Goal: Task Accomplishment & Management: Manage account settings

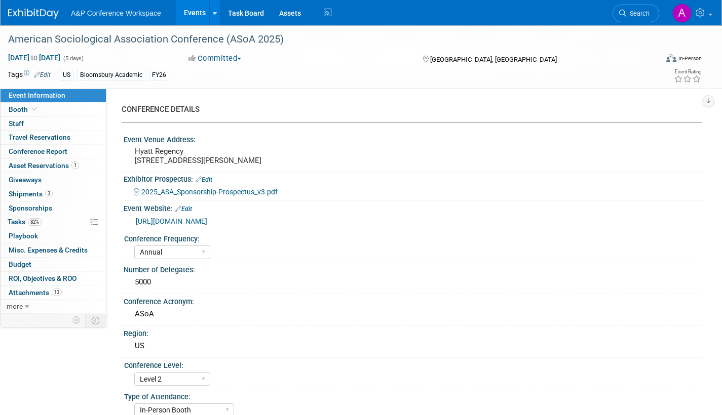
select select "Annual"
select select "Level 2"
select select "In-Person Booth"
select select "Sociology"
select select "Bloomsbury Academic"
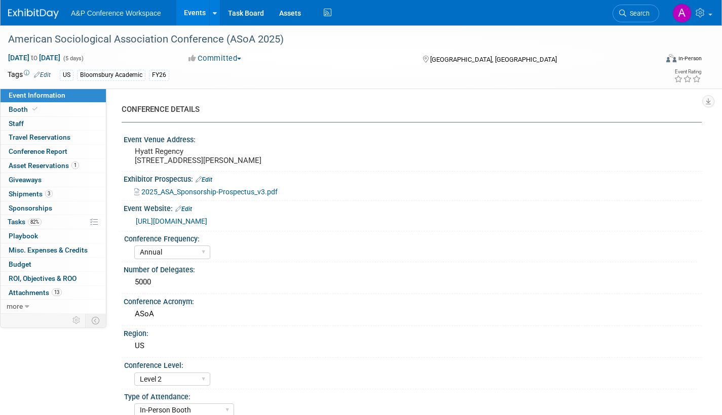
select select "[PERSON_NAME]"
select select "Networking/Commissioning"
click at [640, 9] on link "Search" at bounding box center [635, 14] width 47 height 18
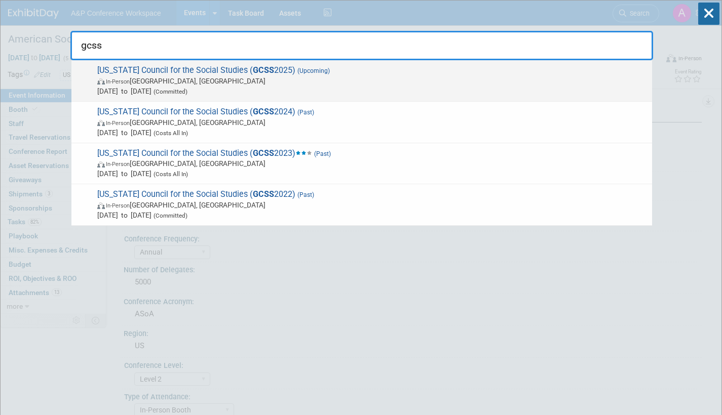
type input "gcss"
click at [391, 80] on span "In-Person [GEOGRAPHIC_DATA], [GEOGRAPHIC_DATA]" at bounding box center [372, 81] width 550 height 10
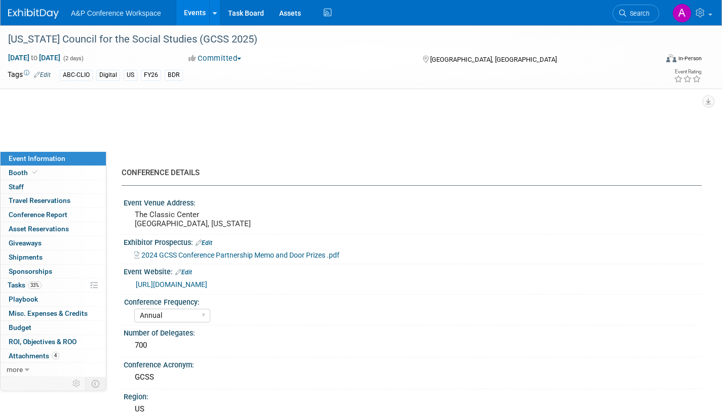
select select "Annual"
select select "Level 2"
select select "In-Person Booth"
select select "Schools"
select select "Bloomsbury Digital Resources"
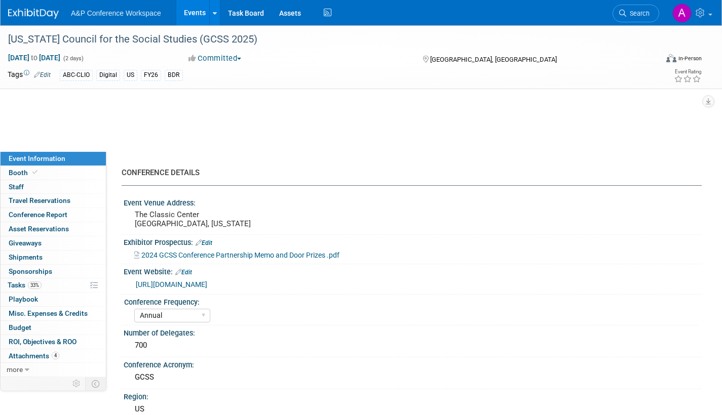
select select "[PERSON_NAME]"
select select "BDR Product Awareness and Trial Generation​"
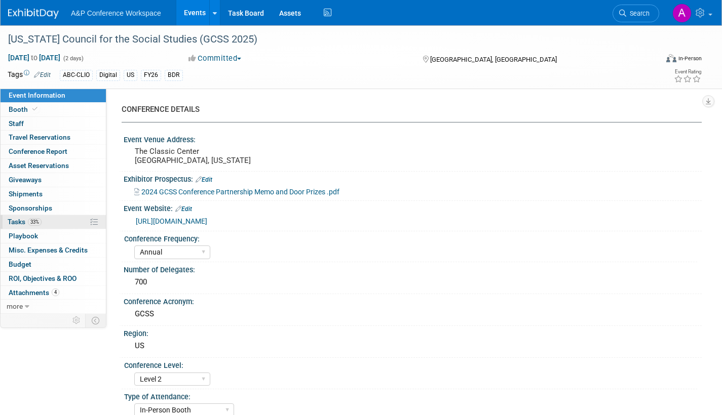
click at [22, 221] on span "Tasks 33%" at bounding box center [25, 222] width 34 height 8
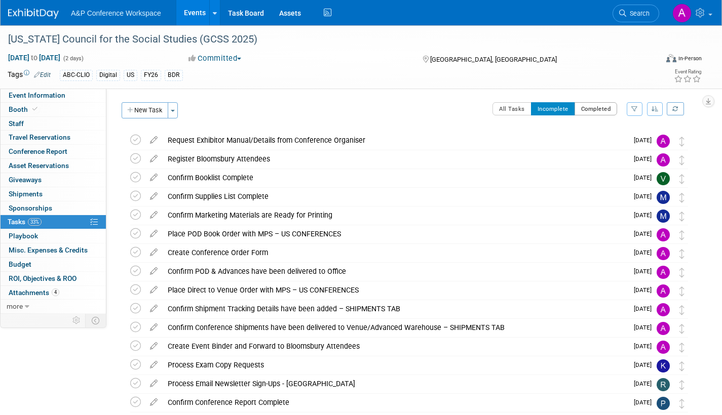
click at [597, 108] on button "Completed" at bounding box center [595, 108] width 43 height 13
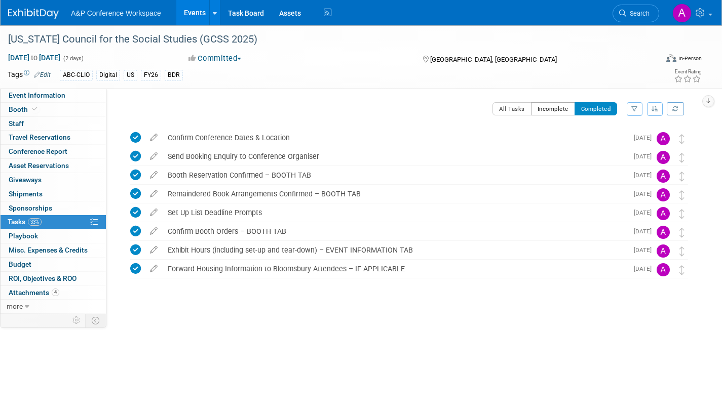
click at [541, 113] on button "Incomplete" at bounding box center [553, 108] width 44 height 13
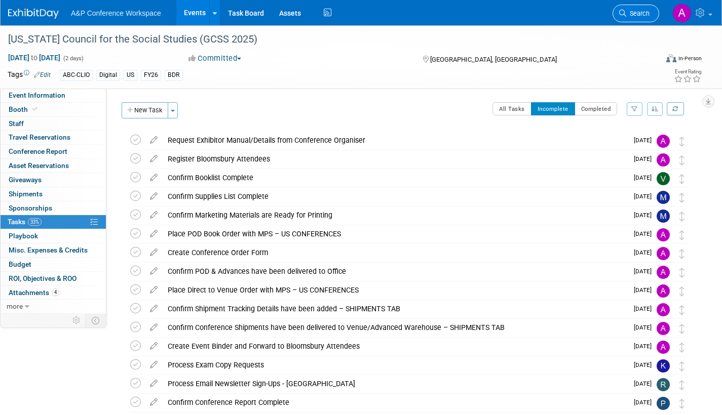
click at [628, 17] on span "Search" at bounding box center [637, 14] width 23 height 8
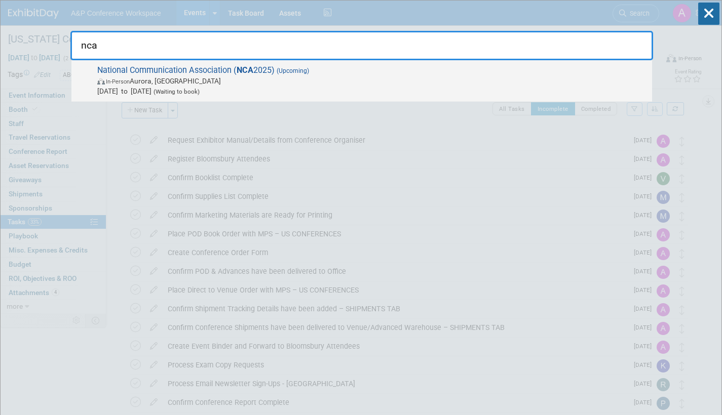
type input "nca"
click at [336, 90] on span "[DATE] to [DATE] (Waiting to book)" at bounding box center [372, 91] width 550 height 10
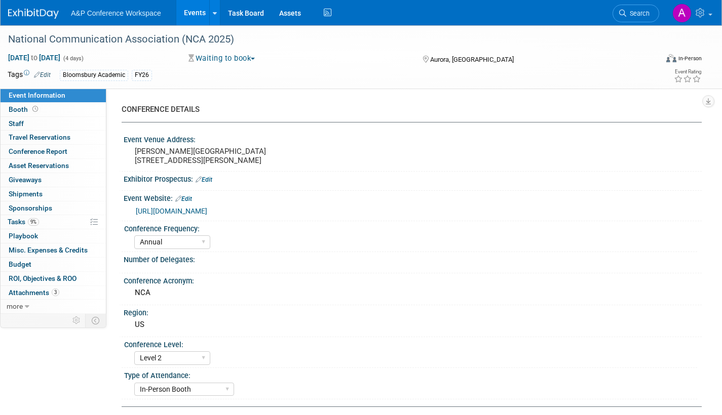
select select "Annual"
select select "Level 2"
select select "In-Person Booth"
select select "Communication"
select select "Bloomsbury Academic"
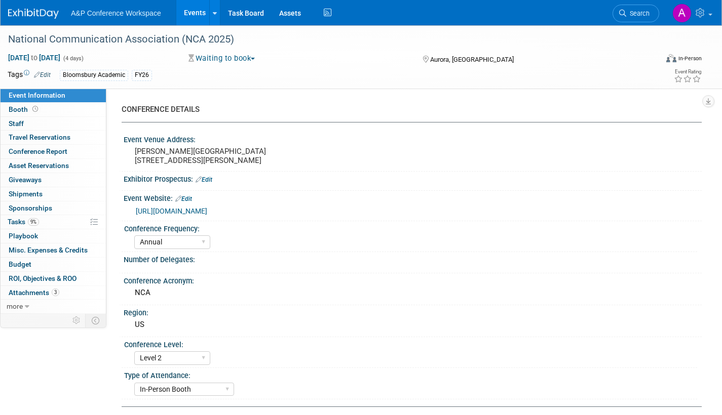
select select "[PERSON_NAME]"
select select "Networking/Commissioning"
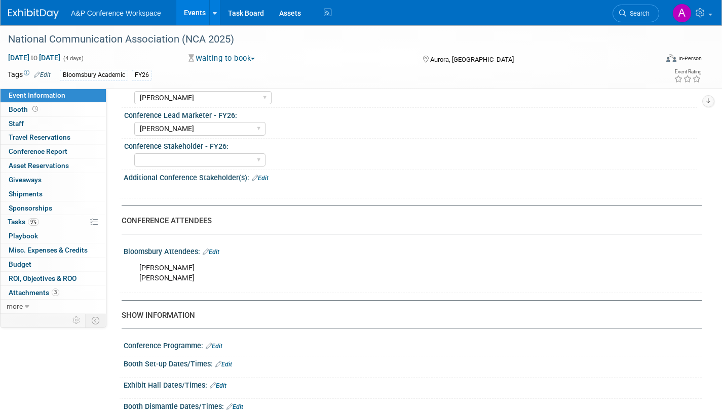
scroll to position [507, 0]
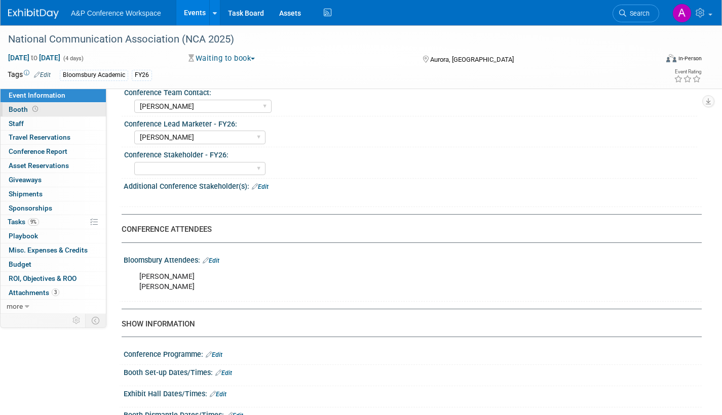
click at [20, 108] on span "Booth" at bounding box center [24, 109] width 31 height 8
select select "RLKP"
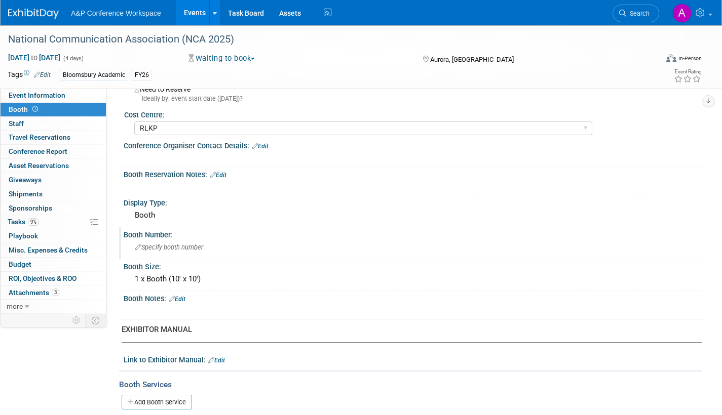
scroll to position [203, 0]
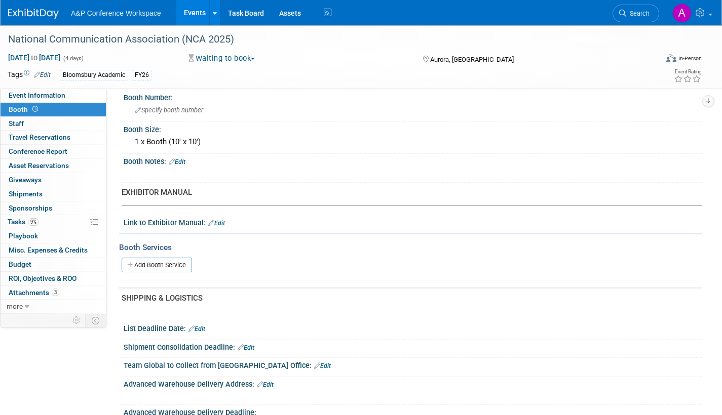
drag, startPoint x: 33, startPoint y: 96, endPoint x: 44, endPoint y: 102, distance: 12.3
click at [34, 96] on span "Event Information" at bounding box center [37, 95] width 57 height 8
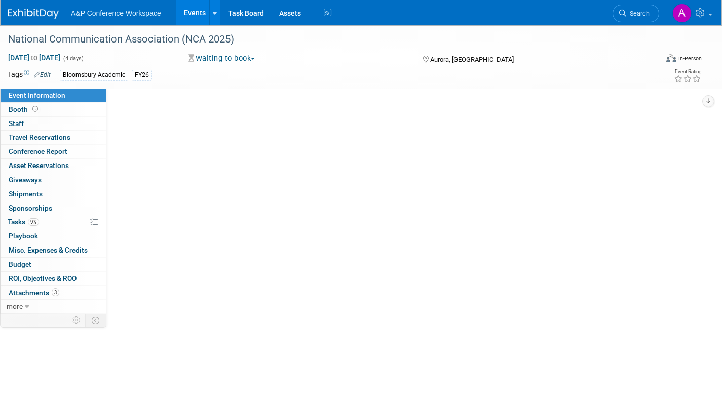
scroll to position [0, 0]
select select "Annual"
select select "Level 2"
select select "In-Person Booth"
select select "Communication"
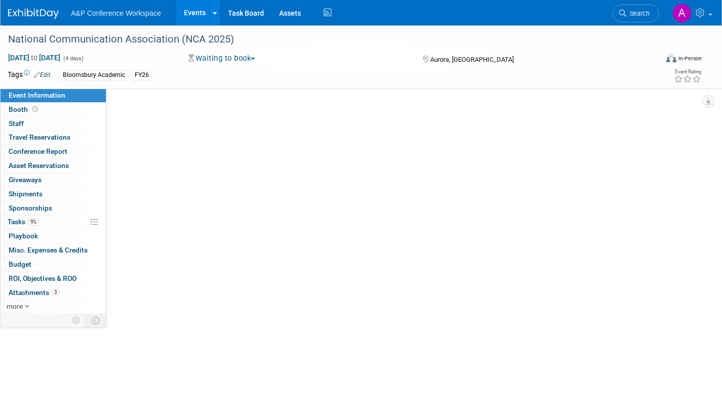
select select "Bloomsbury Academic"
select select "[PERSON_NAME]"
select select "Networking/Commissioning"
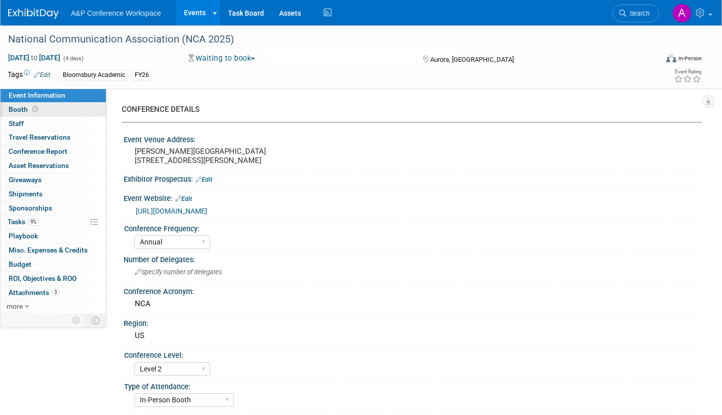
click at [12, 108] on span "Booth" at bounding box center [24, 109] width 31 height 8
select select "RLKP"
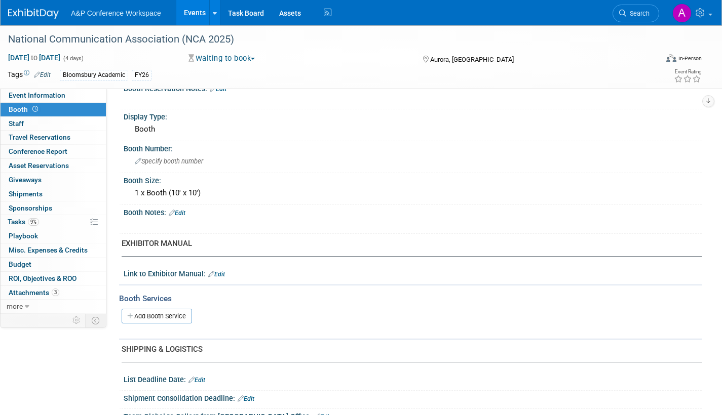
scroll to position [152, 0]
click at [178, 164] on span "Specify booth number" at bounding box center [169, 161] width 68 height 8
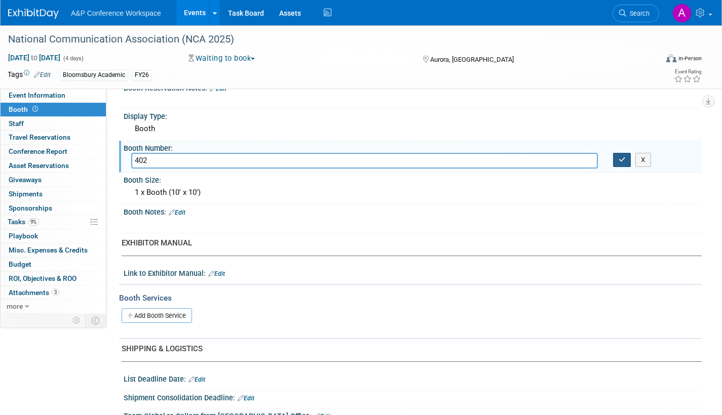
type input "402"
click at [621, 158] on icon "button" at bounding box center [621, 160] width 7 height 7
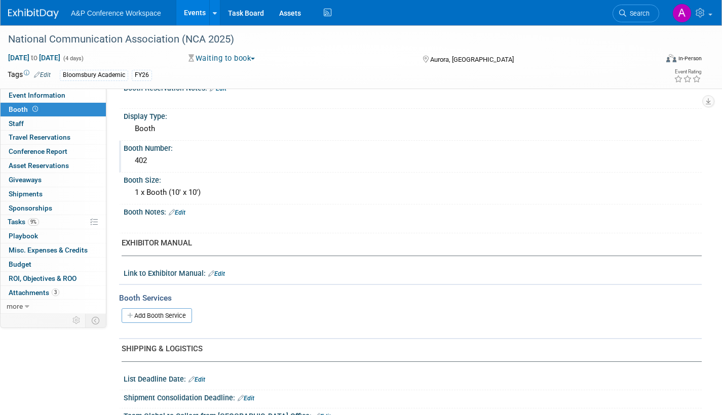
click at [227, 56] on button "Waiting to book" at bounding box center [222, 58] width 74 height 11
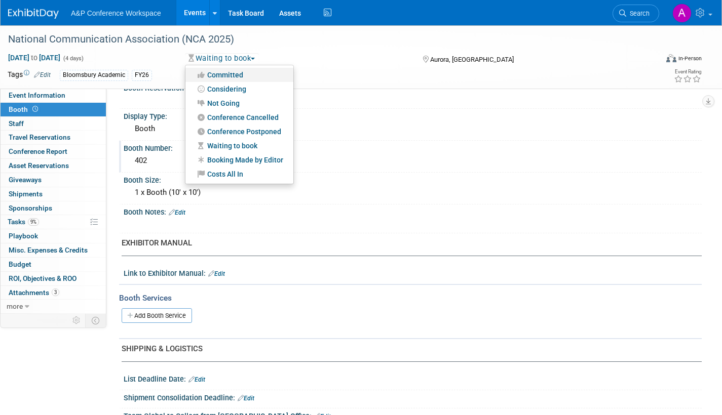
click at [227, 73] on link "Committed" at bounding box center [239, 75] width 108 height 14
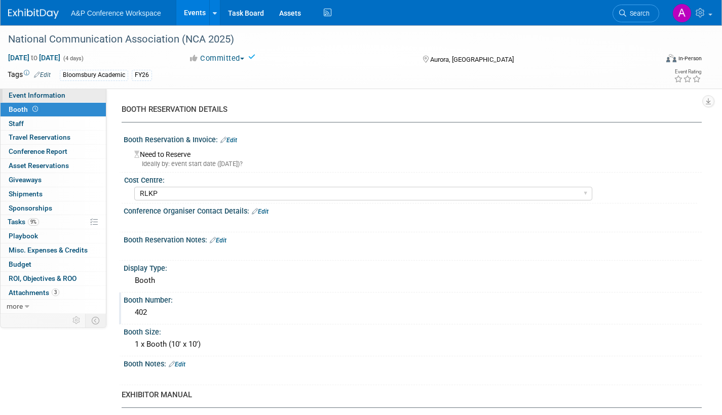
click at [64, 95] on span "Event Information" at bounding box center [37, 95] width 57 height 8
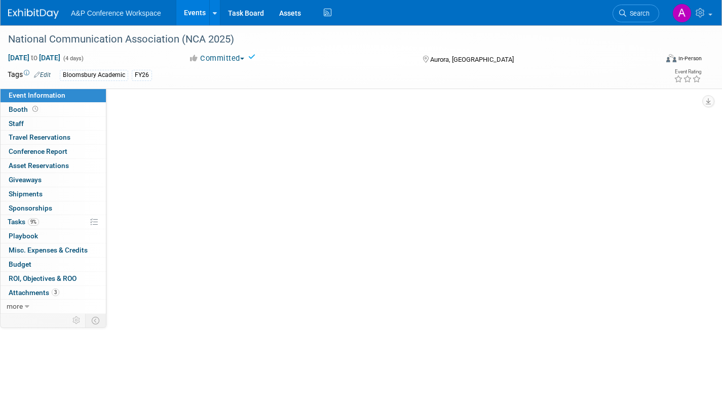
select select "Annual"
select select "Level 2"
select select "In-Person Booth"
select select "Communication"
select select "Bloomsbury Academic"
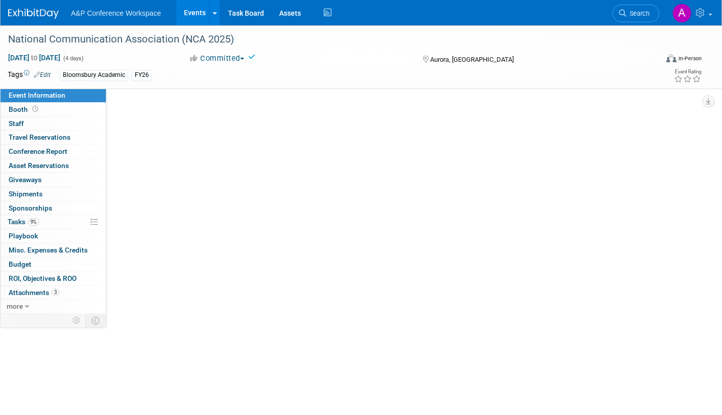
select select "[PERSON_NAME]"
select select "Networking/Commissioning"
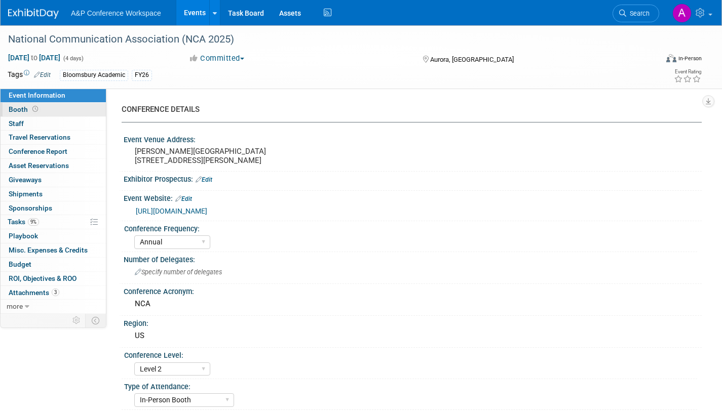
click at [15, 110] on span "Booth" at bounding box center [24, 109] width 31 height 8
select select "RLKP"
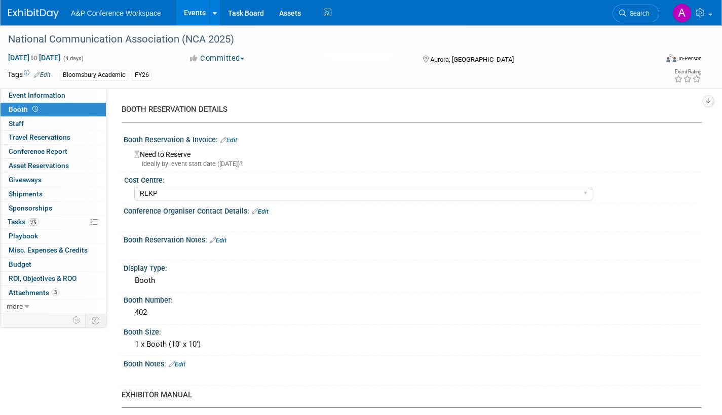
click at [229, 140] on link "Edit" at bounding box center [228, 140] width 17 height 7
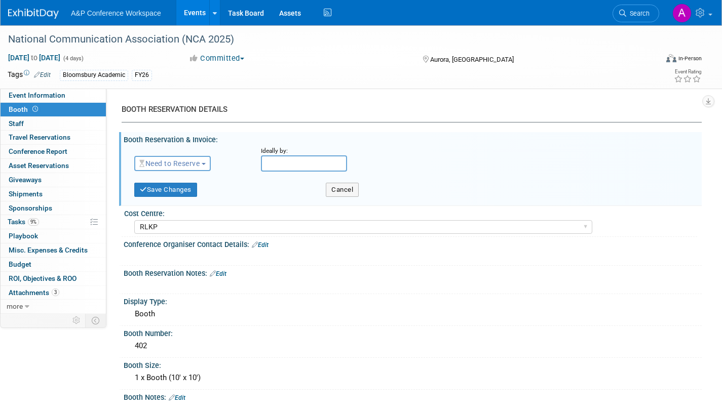
click at [205, 162] on button "Need to Reserve" at bounding box center [172, 163] width 76 height 15
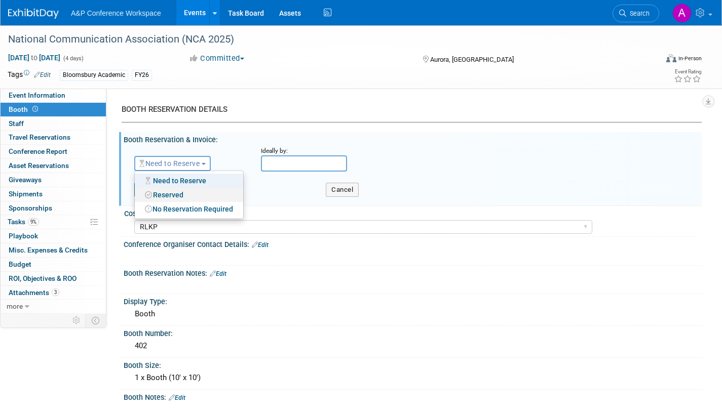
click at [181, 193] on link "Reserved" at bounding box center [189, 195] width 108 height 14
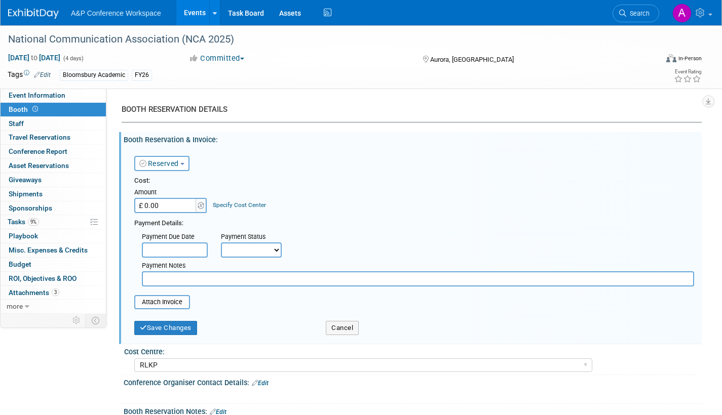
click at [248, 246] on select "Not Paid Yet Partially Paid Paid in Full" at bounding box center [251, 250] width 61 height 15
select select "3"
click at [221, 243] on select "Not Paid Yet Partially Paid Paid in Full" at bounding box center [251, 250] width 61 height 15
drag, startPoint x: 174, startPoint y: 330, endPoint x: 182, endPoint y: 328, distance: 8.5
click at [174, 331] on button "Save Changes" at bounding box center [165, 328] width 63 height 14
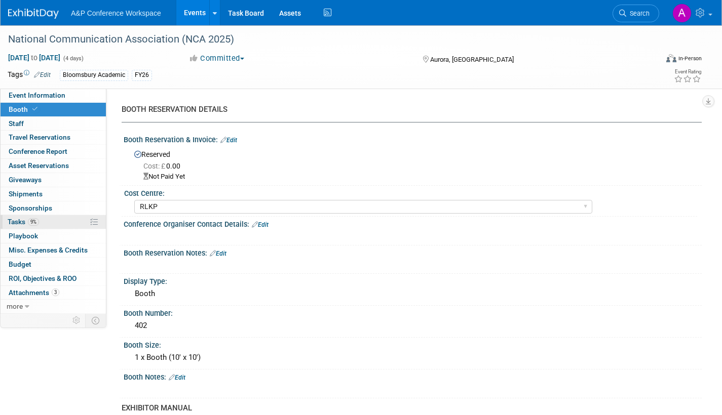
click at [17, 222] on span "Tasks 9%" at bounding box center [23, 222] width 31 height 8
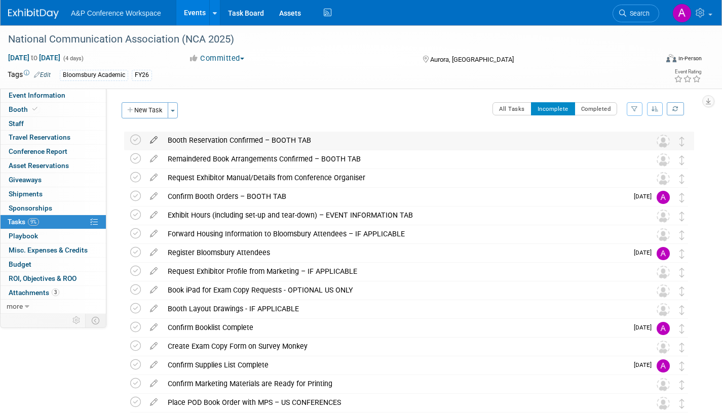
click at [152, 137] on icon at bounding box center [154, 138] width 18 height 13
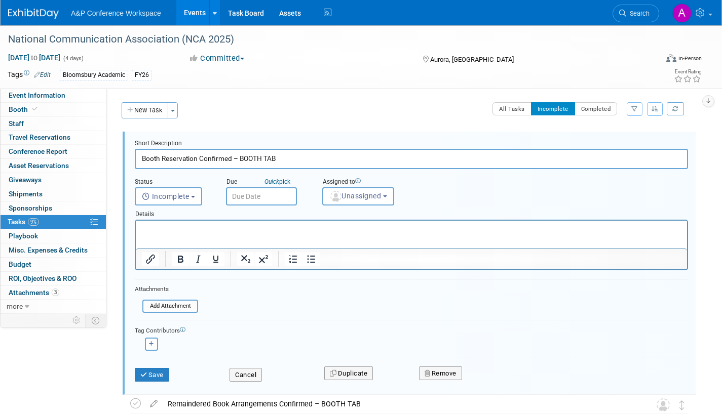
click at [270, 192] on input "text" at bounding box center [261, 196] width 71 height 18
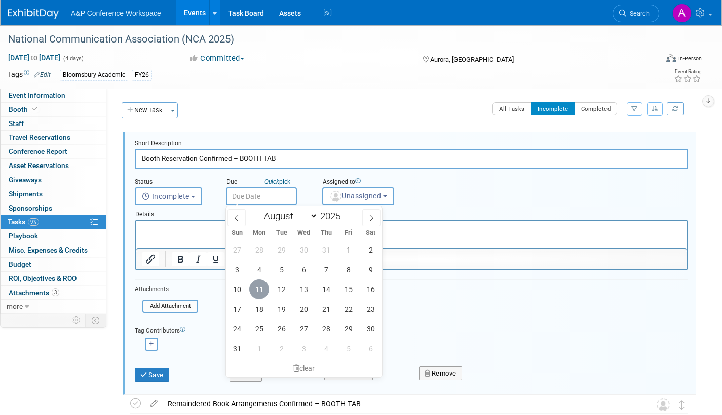
drag, startPoint x: 262, startPoint y: 293, endPoint x: 317, endPoint y: 251, distance: 69.0
click at [261, 292] on span "11" at bounding box center [259, 290] width 20 height 20
type input "Aug 11, 2025"
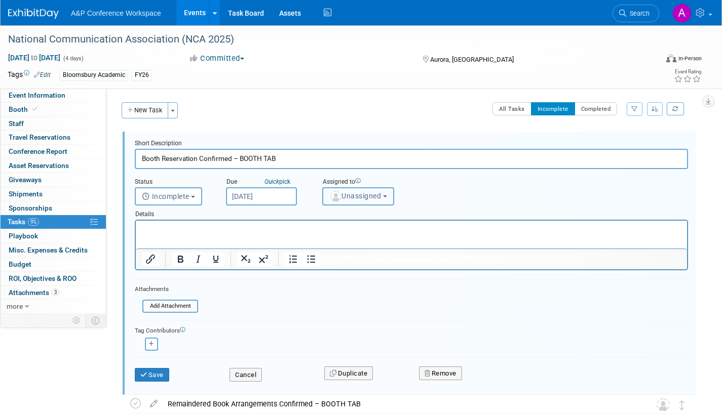
click at [379, 195] on span "Unassigned" at bounding box center [355, 196] width 52 height 8
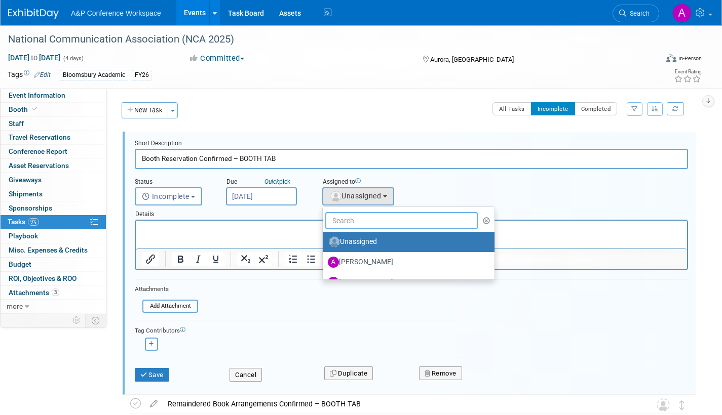
click at [355, 220] on input "text" at bounding box center [401, 220] width 152 height 17
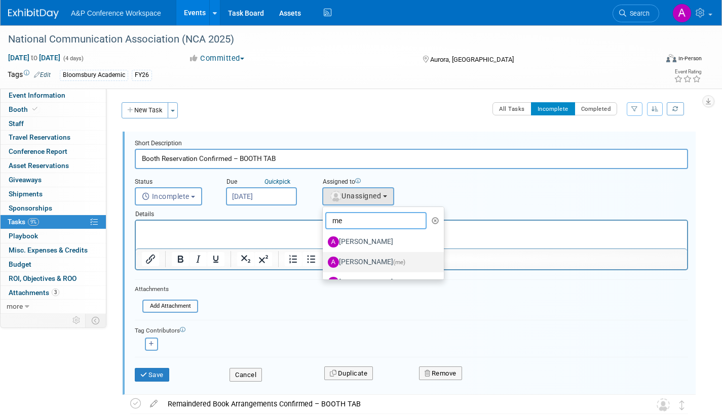
type input "me"
click at [377, 259] on label "Amanda Oney (me)" at bounding box center [381, 262] width 106 height 16
click at [324, 259] on input "Amanda Oney (me)" at bounding box center [321, 261] width 7 height 7
select select "3fc68575-f872-4db6-8d2a-11755123f12c"
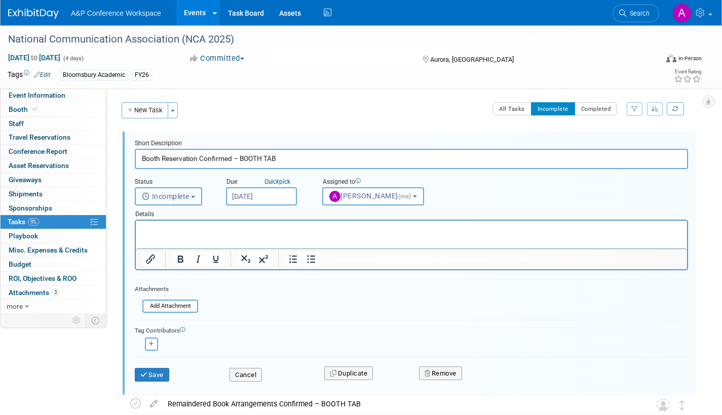
click at [171, 189] on button "Incomplete" at bounding box center [168, 196] width 67 height 18
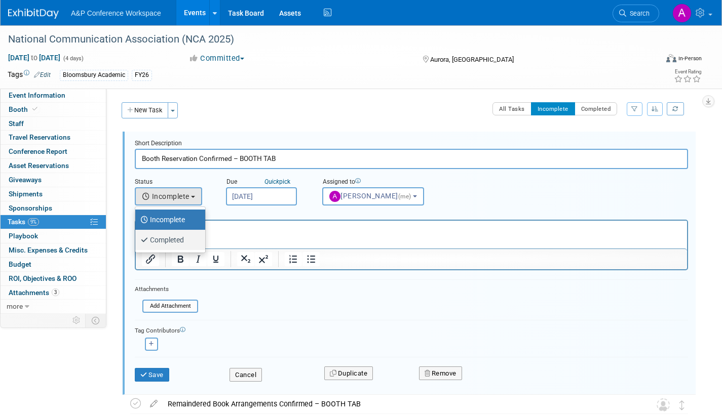
drag, startPoint x: 165, startPoint y: 242, endPoint x: 30, endPoint y: 21, distance: 259.4
click at [165, 242] on label "Completed" at bounding box center [167, 240] width 55 height 16
click at [137, 242] on input "Completed" at bounding box center [133, 239] width 7 height 7
select select "3"
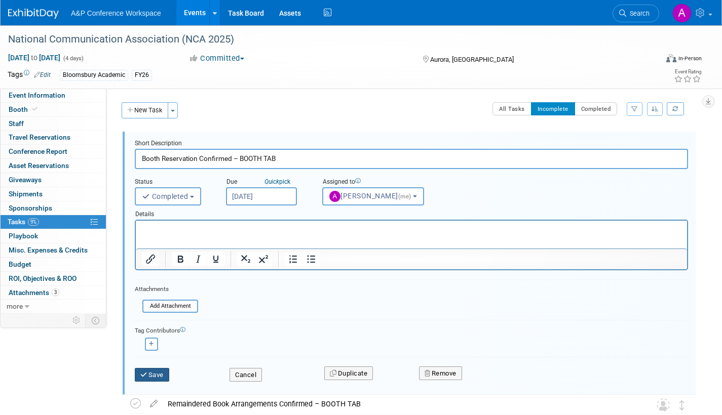
click at [156, 375] on button "Save" at bounding box center [152, 375] width 34 height 14
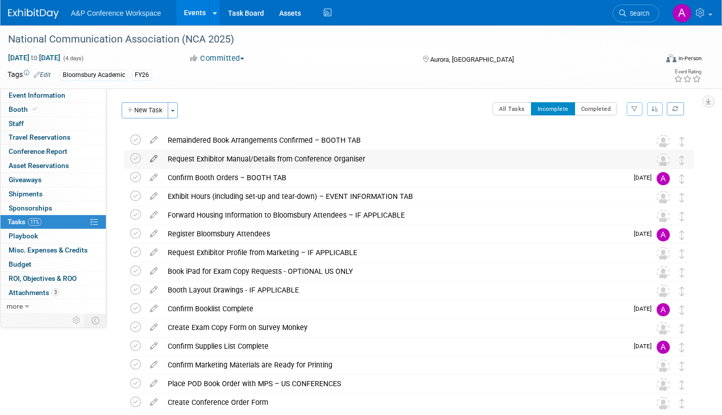
click at [153, 157] on icon at bounding box center [154, 156] width 18 height 13
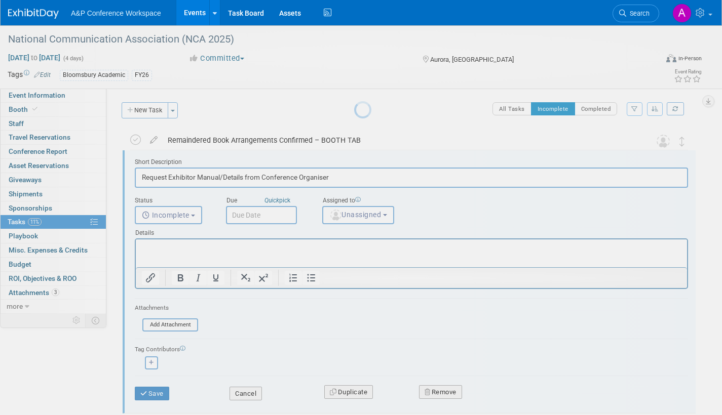
scroll to position [2, 0]
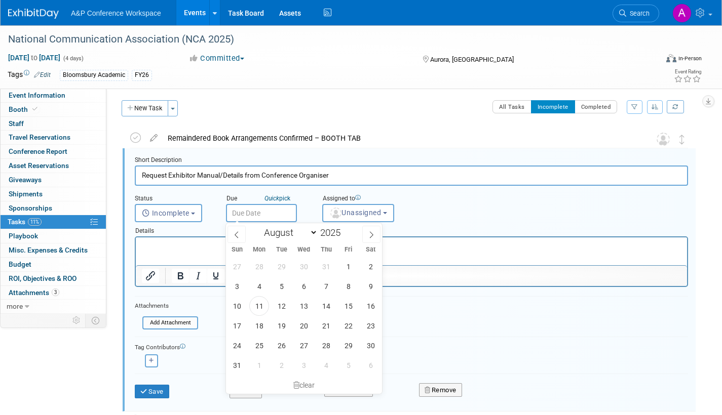
click at [283, 215] on input "text" at bounding box center [261, 213] width 71 height 18
click at [372, 233] on icon at bounding box center [371, 234] width 7 height 7
select select "8"
click at [258, 304] on span "15" at bounding box center [259, 306] width 20 height 20
type input "Sep 15, 2025"
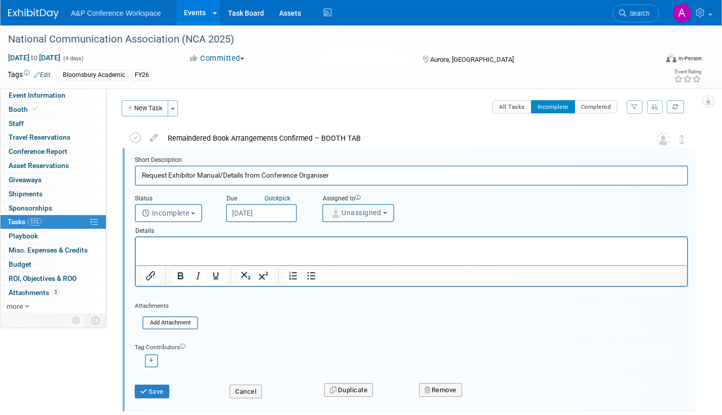
click at [340, 215] on span "Unassigned" at bounding box center [355, 213] width 52 height 8
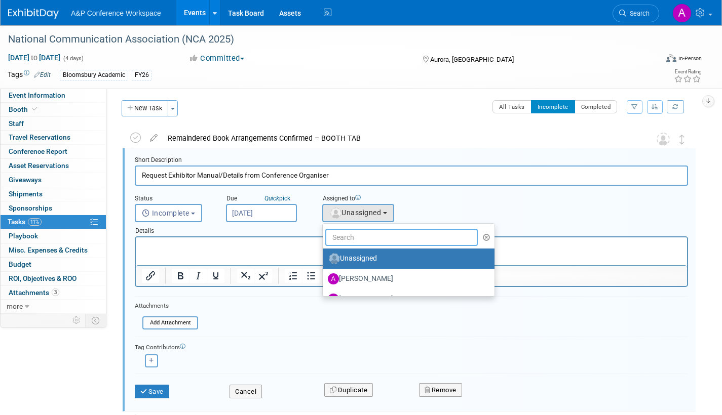
click at [342, 239] on input "text" at bounding box center [401, 237] width 152 height 17
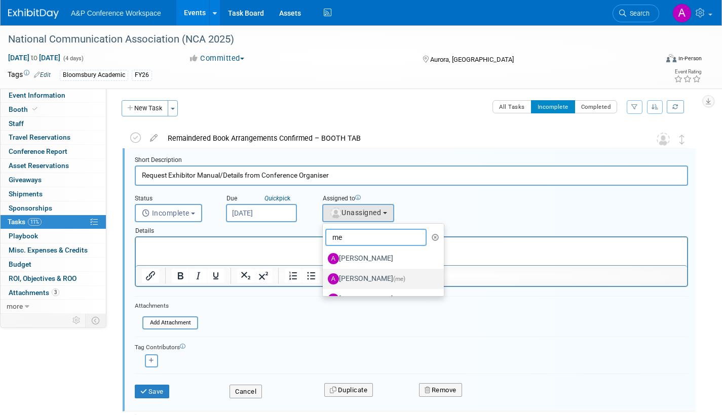
type input "me"
click at [393, 280] on span "(me)" at bounding box center [399, 279] width 12 height 7
click at [324, 280] on input "Amanda Oney (me)" at bounding box center [321, 278] width 7 height 7
select select "3fc68575-f872-4db6-8d2a-11755123f12c"
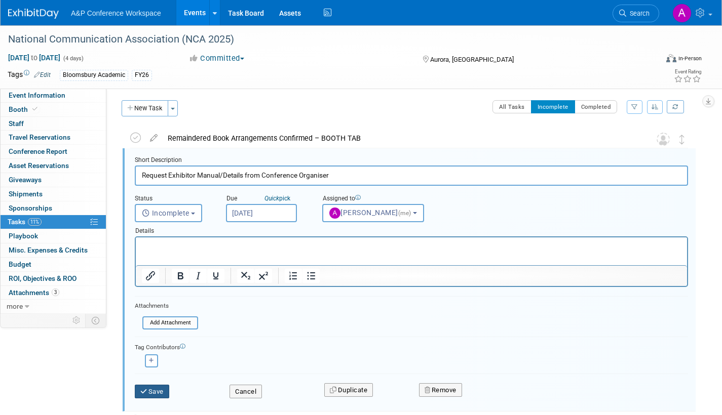
click at [144, 394] on icon "submit" at bounding box center [144, 392] width 8 height 7
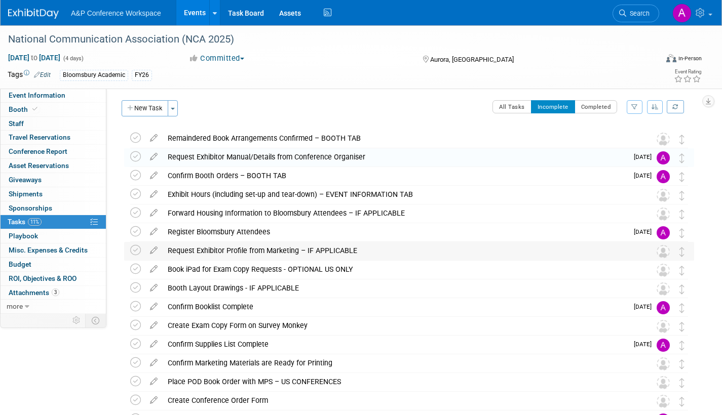
scroll to position [0, 0]
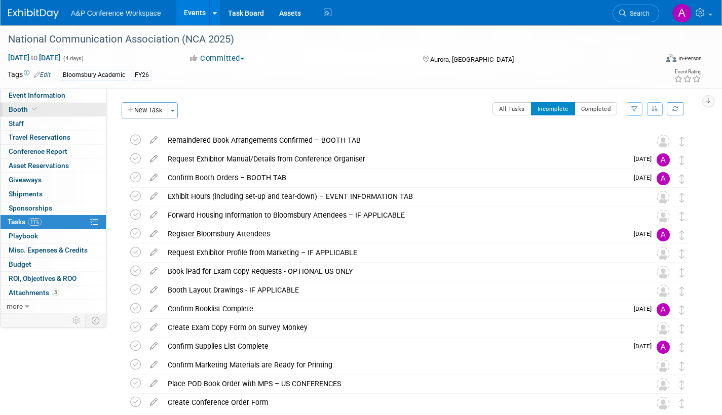
click at [19, 107] on span "Booth" at bounding box center [24, 109] width 31 height 8
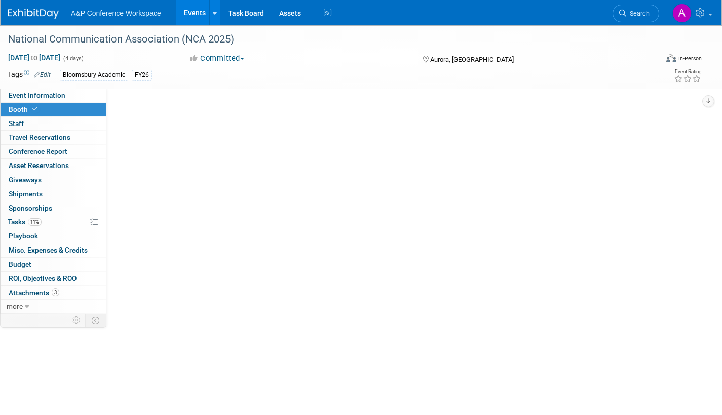
select select "RLKP"
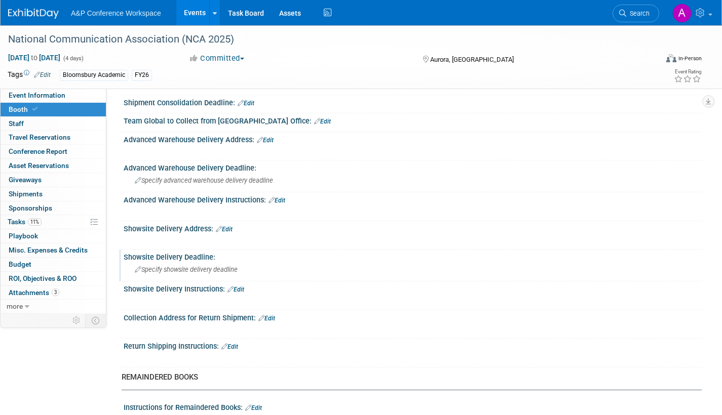
scroll to position [494, 0]
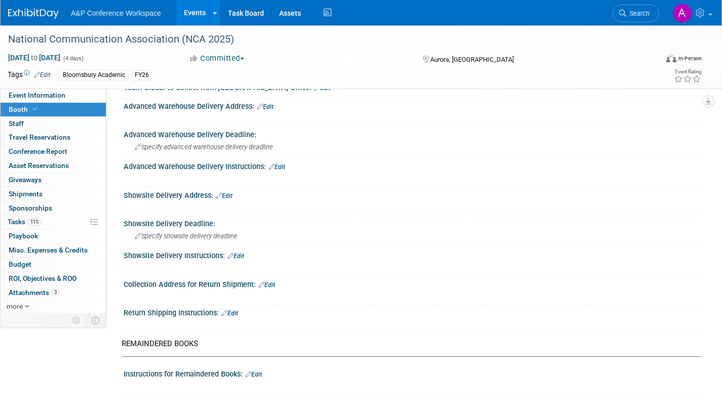
click at [261, 375] on link "Edit" at bounding box center [253, 374] width 17 height 7
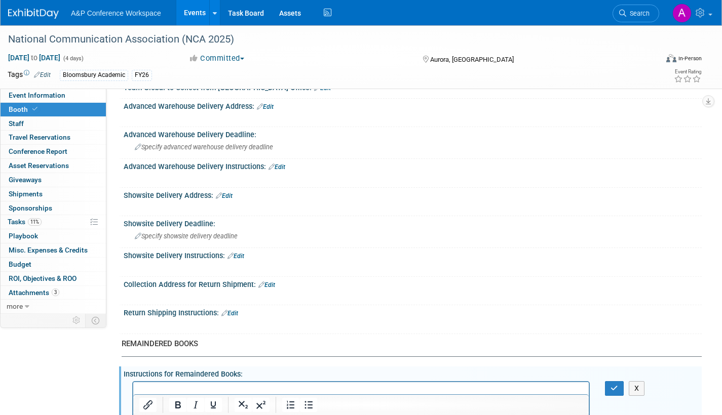
scroll to position [534, 0]
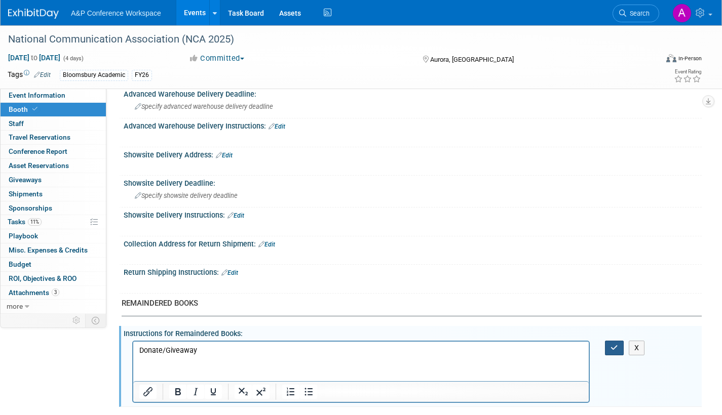
click at [617, 344] on icon "button" at bounding box center [614, 347] width 8 height 7
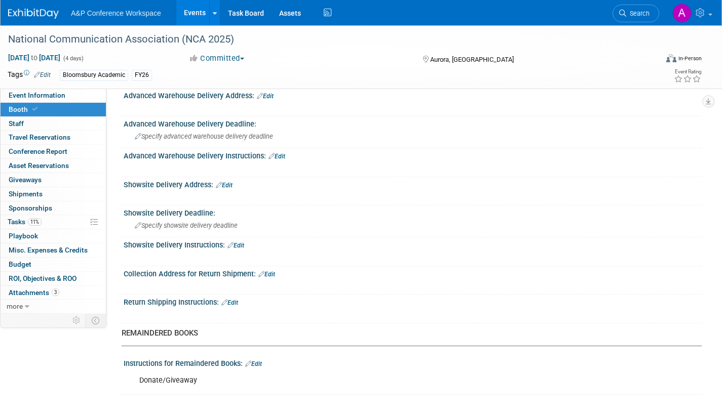
scroll to position [504, 0]
click at [22, 220] on span "Tasks 11%" at bounding box center [25, 222] width 34 height 8
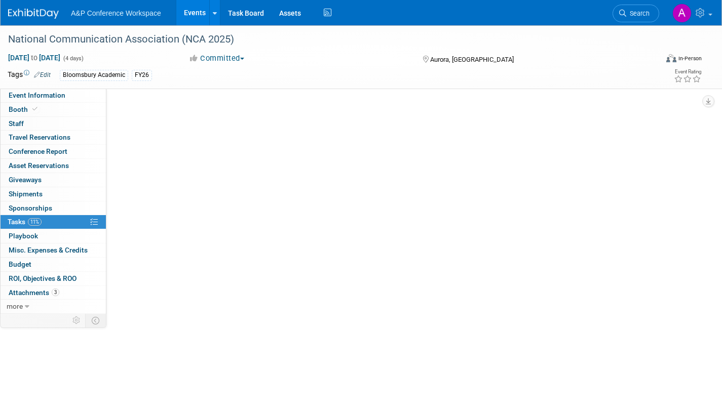
scroll to position [0, 0]
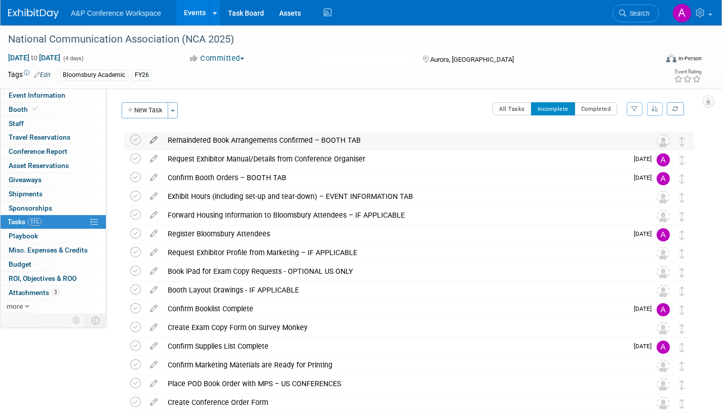
click at [152, 137] on icon at bounding box center [154, 138] width 18 height 13
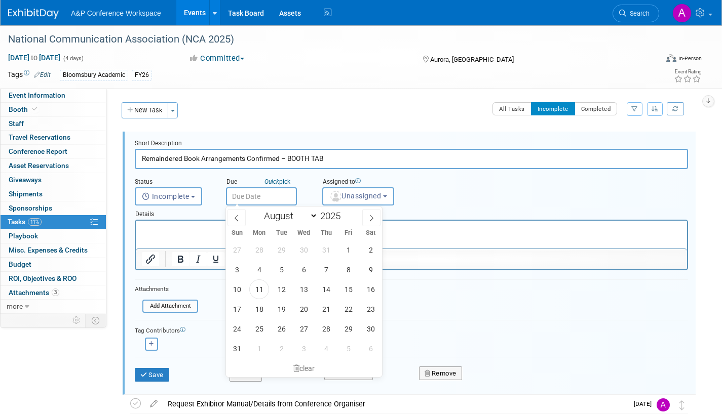
click at [267, 193] on input "text" at bounding box center [261, 196] width 71 height 18
drag, startPoint x: 259, startPoint y: 295, endPoint x: 304, endPoint y: 256, distance: 59.6
click at [260, 294] on span "11" at bounding box center [259, 290] width 20 height 20
type input "Aug 11, 2025"
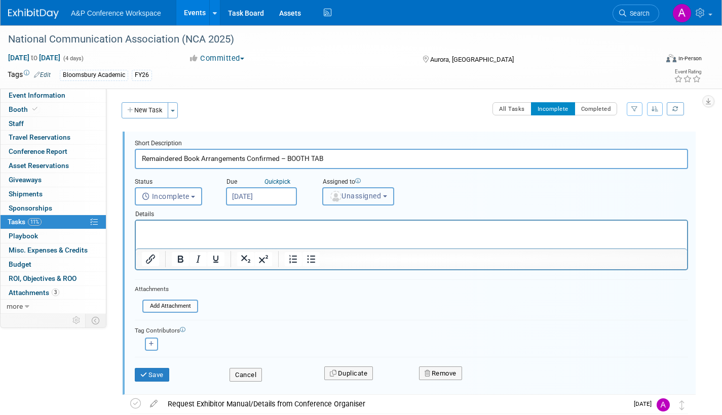
click at [345, 200] on span "Unassigned" at bounding box center [355, 196] width 52 height 8
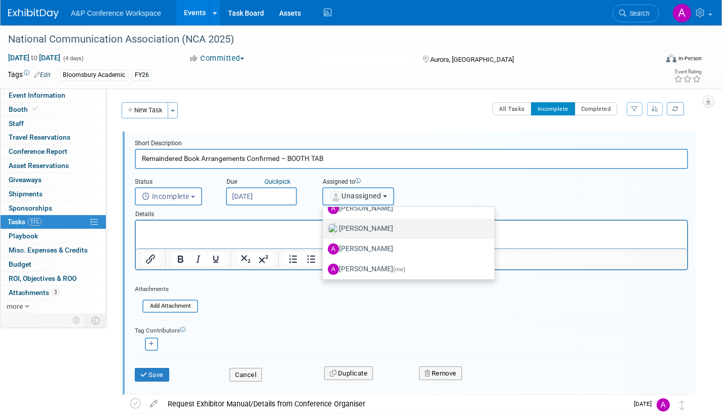
scroll to position [253, 0]
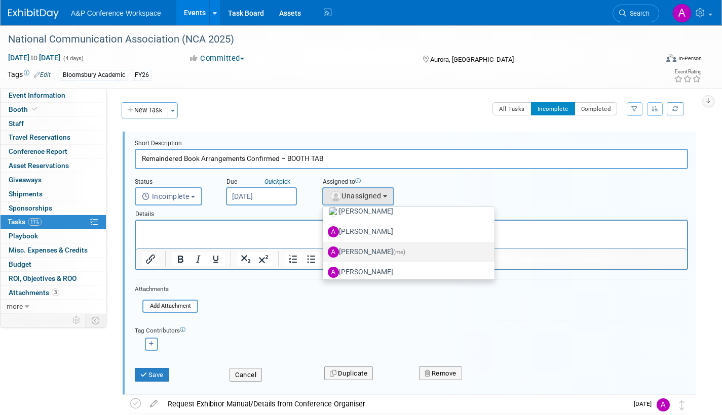
click at [387, 253] on label "Amanda Oney (me)" at bounding box center [406, 252] width 157 height 16
click at [324, 253] on input "Amanda Oney (me)" at bounding box center [321, 251] width 7 height 7
select select "3fc68575-f872-4db6-8d2a-11755123f12c"
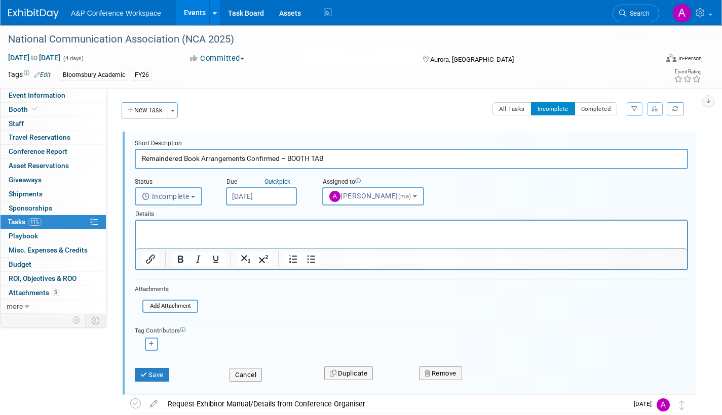
click at [199, 192] on button "Incomplete" at bounding box center [168, 196] width 67 height 18
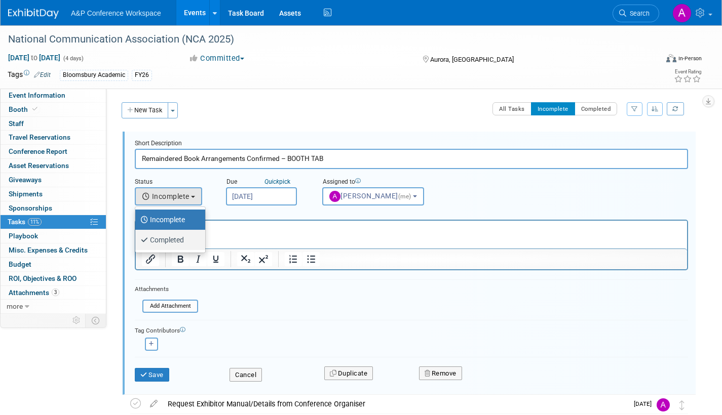
click at [187, 245] on label "Completed" at bounding box center [167, 240] width 55 height 16
click at [137, 242] on input "Completed" at bounding box center [133, 239] width 7 height 7
select select "3"
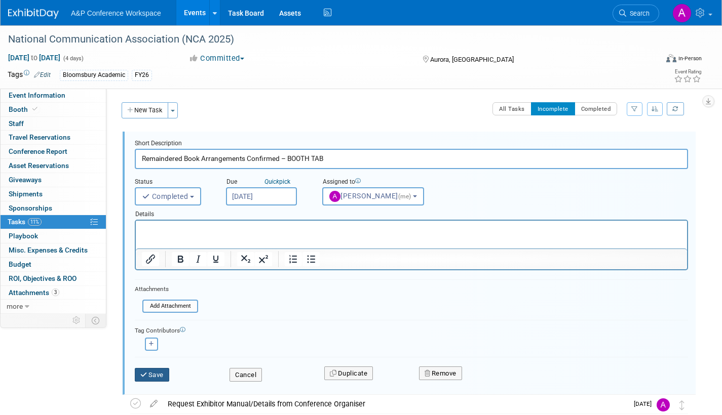
click at [153, 378] on button "Save" at bounding box center [152, 375] width 34 height 14
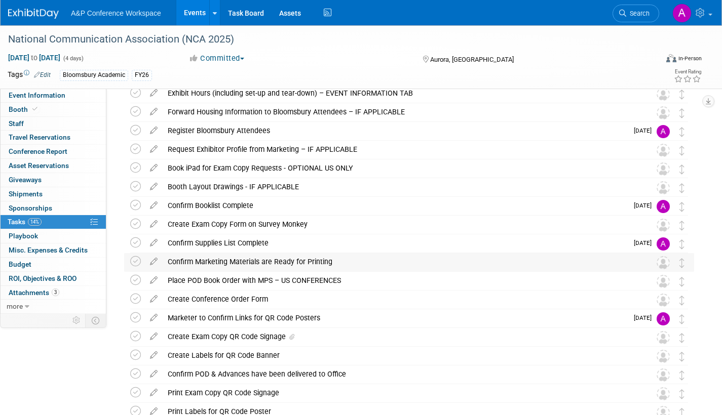
scroll to position [0, 0]
